Goal: Information Seeking & Learning: Learn about a topic

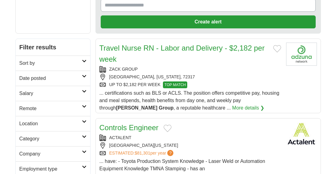
scroll to position [85, 0]
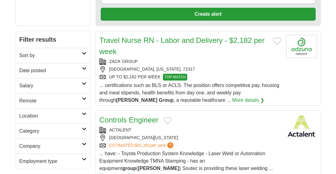
click at [232, 100] on link "More details ❯" at bounding box center [248, 99] width 32 height 7
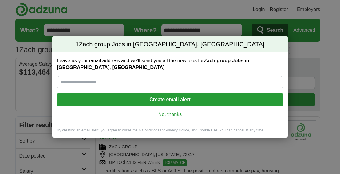
click at [176, 111] on link "No, thanks" at bounding box center [170, 114] width 217 height 7
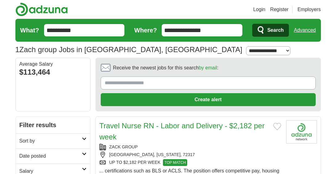
click at [93, 73] on div "Average Salary $113,464 Receive the newest jobs for this search by email : Crea…" at bounding box center [167, 85] width 305 height 54
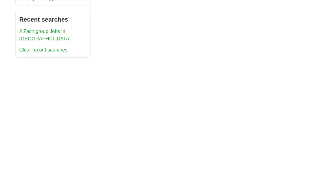
scroll to position [234, 0]
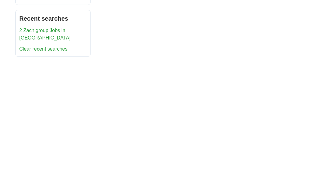
click at [36, 29] on link "2 Zach group Jobs in US" at bounding box center [44, 34] width 51 height 13
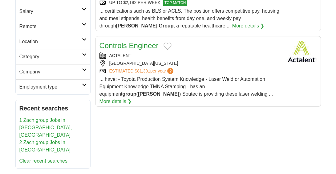
scroll to position [160, 0]
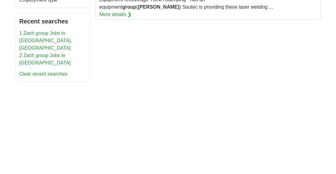
click at [93, 100] on div "**********" at bounding box center [167, 175] width 305 height 611
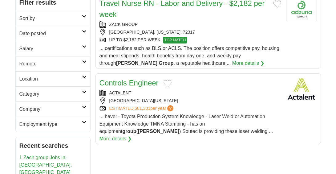
scroll to position [123, 0]
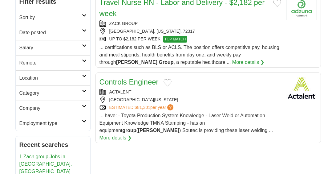
click at [132, 134] on link "More details ❯" at bounding box center [115, 137] width 32 height 7
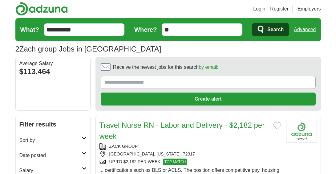
scroll to position [0, 0]
